Goal: Go to known website: Access a specific website the user already knows

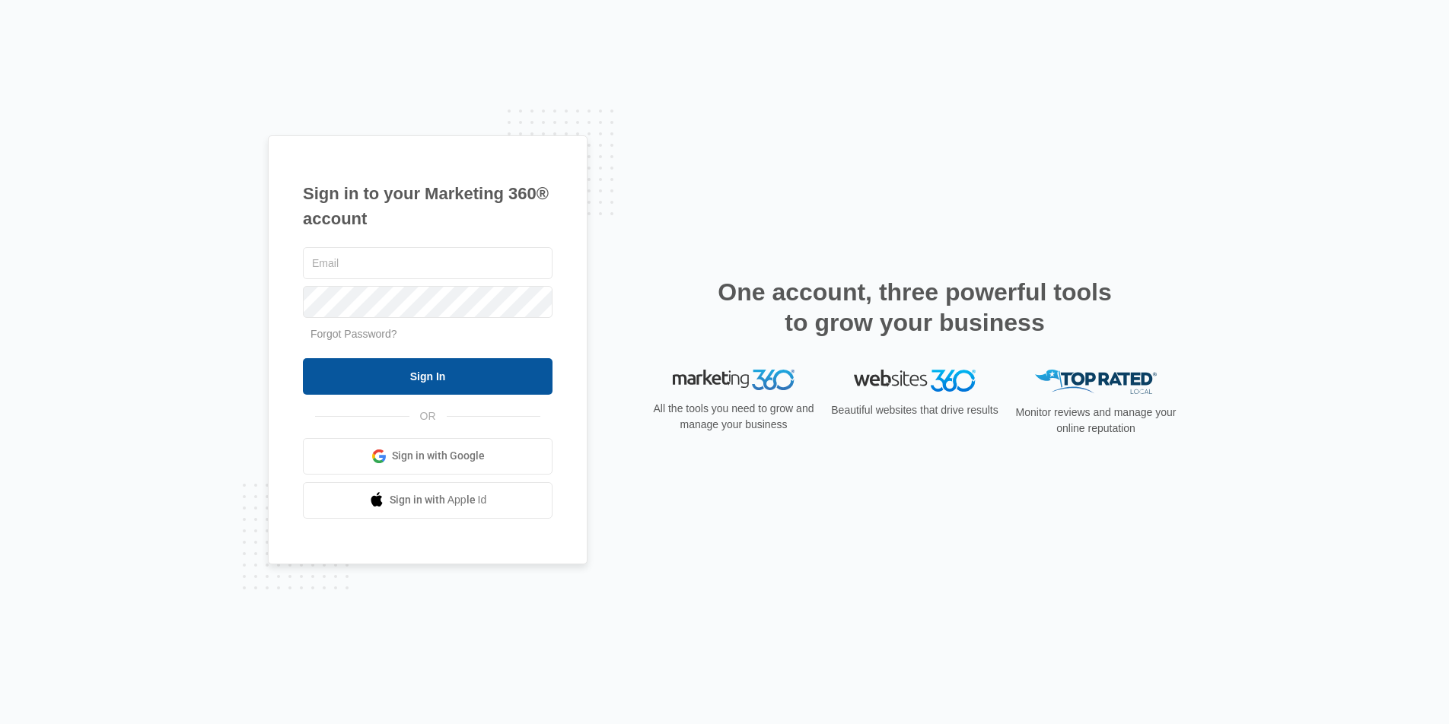
type input "joel.green@madwire.com"
click at [438, 387] on input "Sign In" at bounding box center [428, 376] width 250 height 37
